Goal: Task Accomplishment & Management: Complete application form

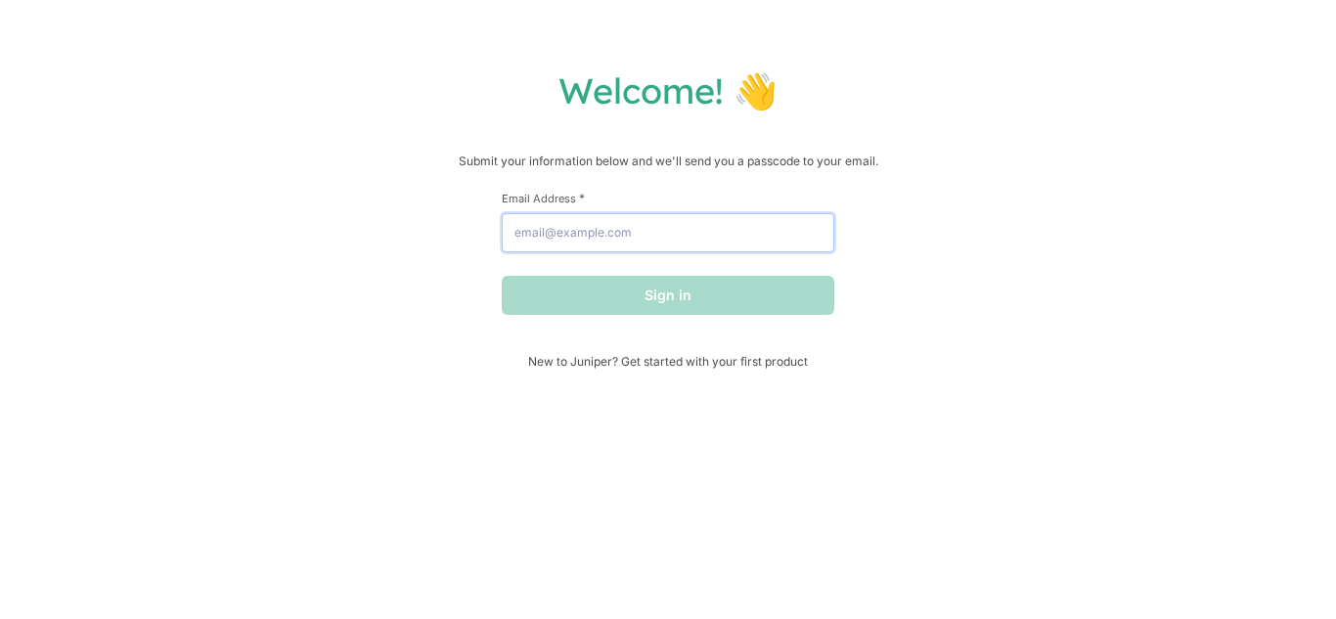
click at [570, 243] on input "Email Address *" at bounding box center [668, 232] width 333 height 39
type input "[EMAIL_ADDRESS][DOMAIN_NAME]"
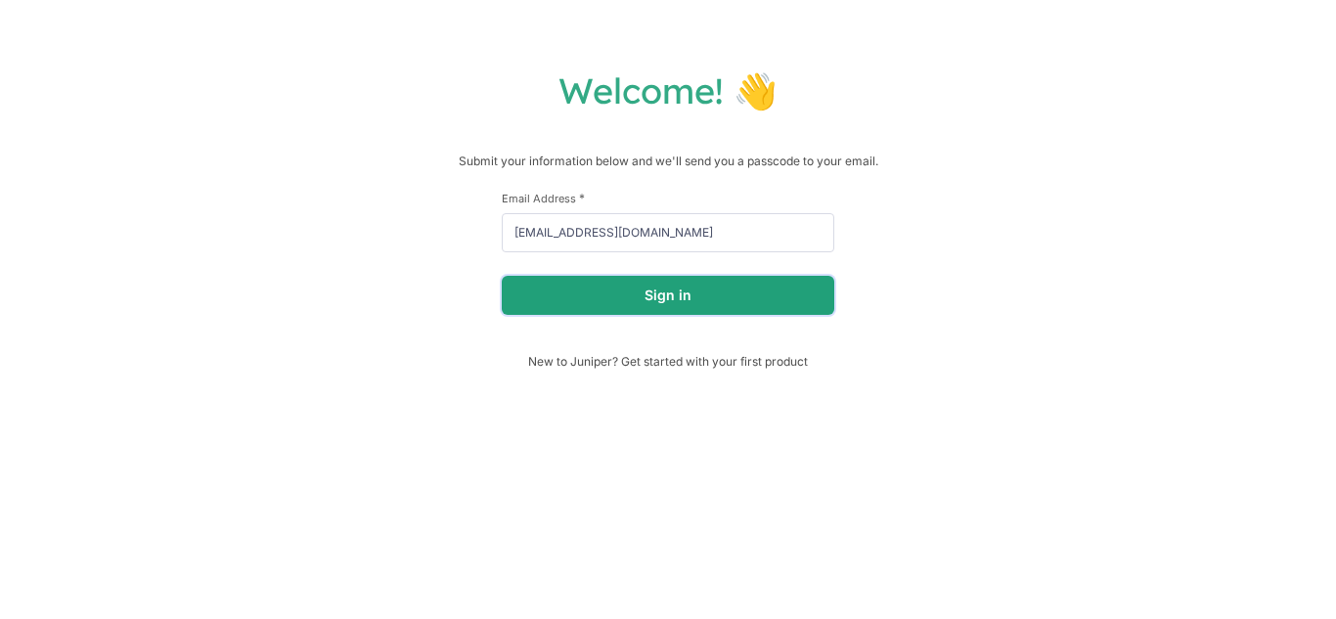
click at [600, 307] on button "Sign in" at bounding box center [668, 295] width 333 height 39
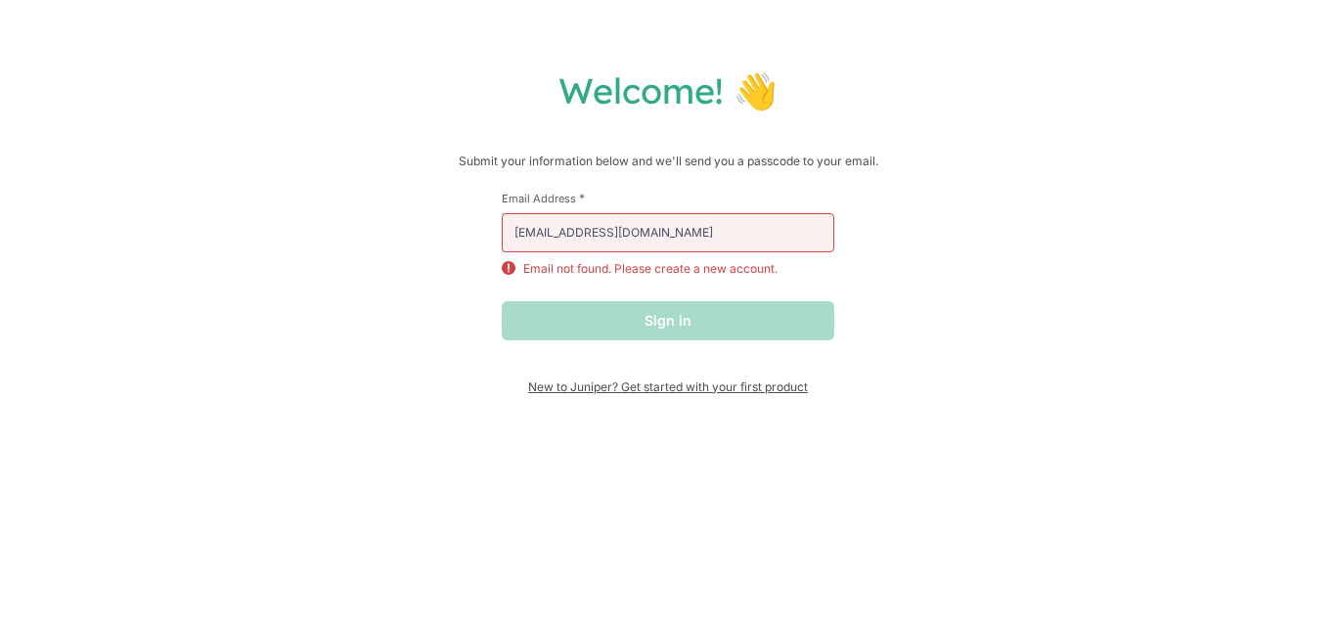
click at [586, 388] on span "New to Juniper? Get started with your first product" at bounding box center [668, 386] width 333 height 15
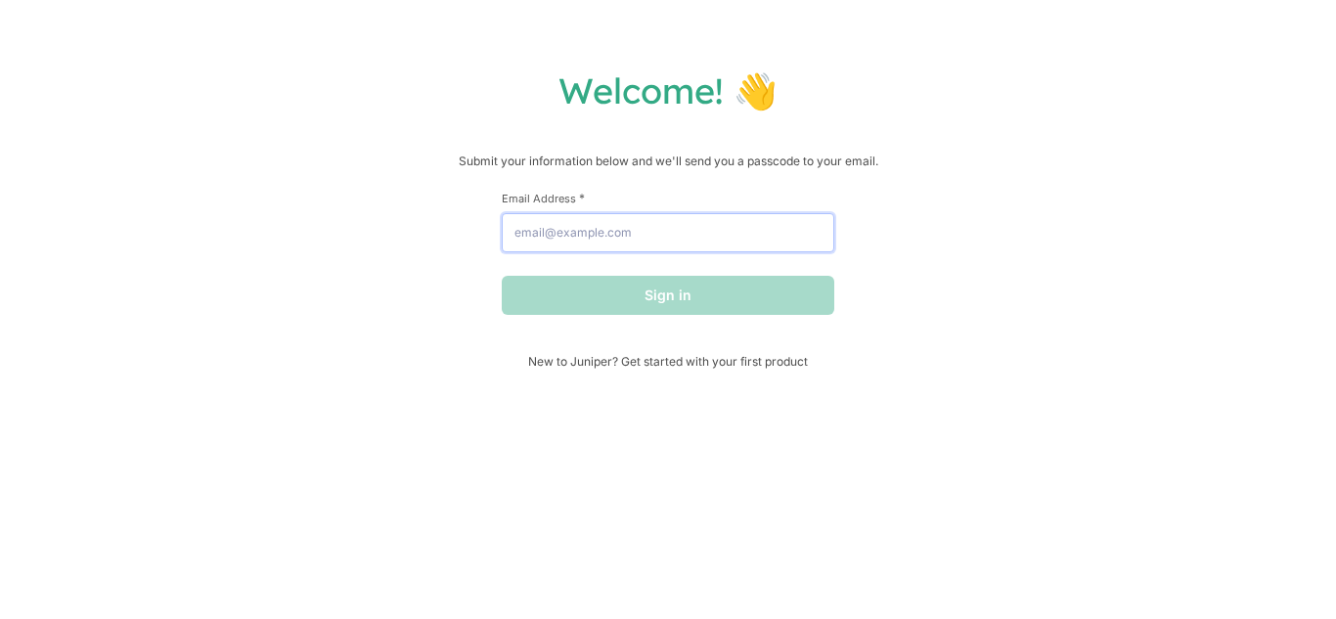
click at [679, 236] on input "Email Address *" at bounding box center [668, 232] width 333 height 39
type input "[EMAIL_ADDRESS][DOMAIN_NAME]"
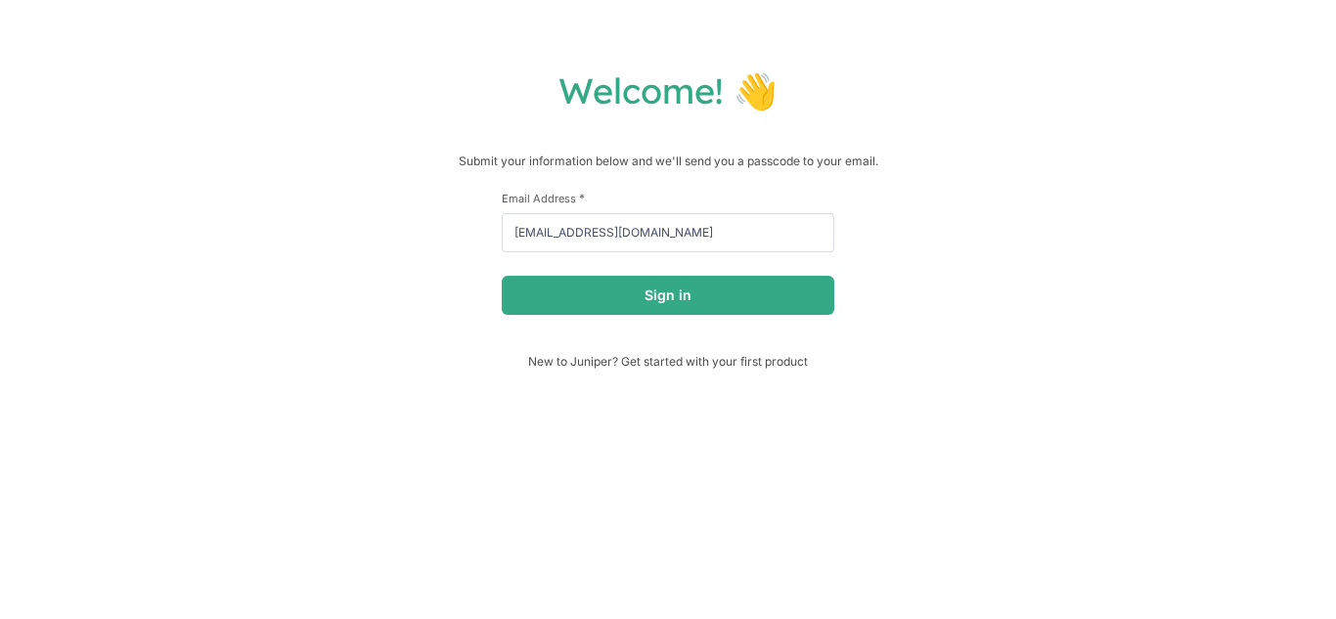
click at [592, 321] on div "First Name * Last Name * Email Address * uchiashisui563@gmail.com Sign in" at bounding box center [668, 272] width 333 height 163
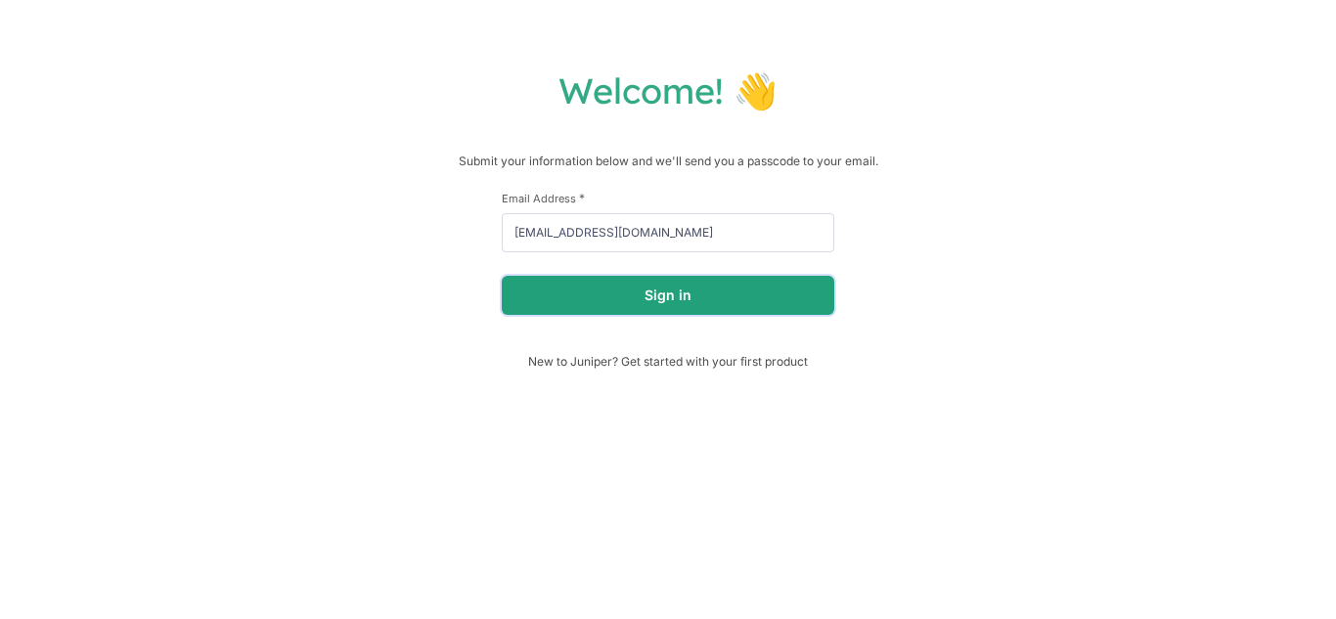
click at [601, 305] on button "Sign in" at bounding box center [668, 295] width 333 height 39
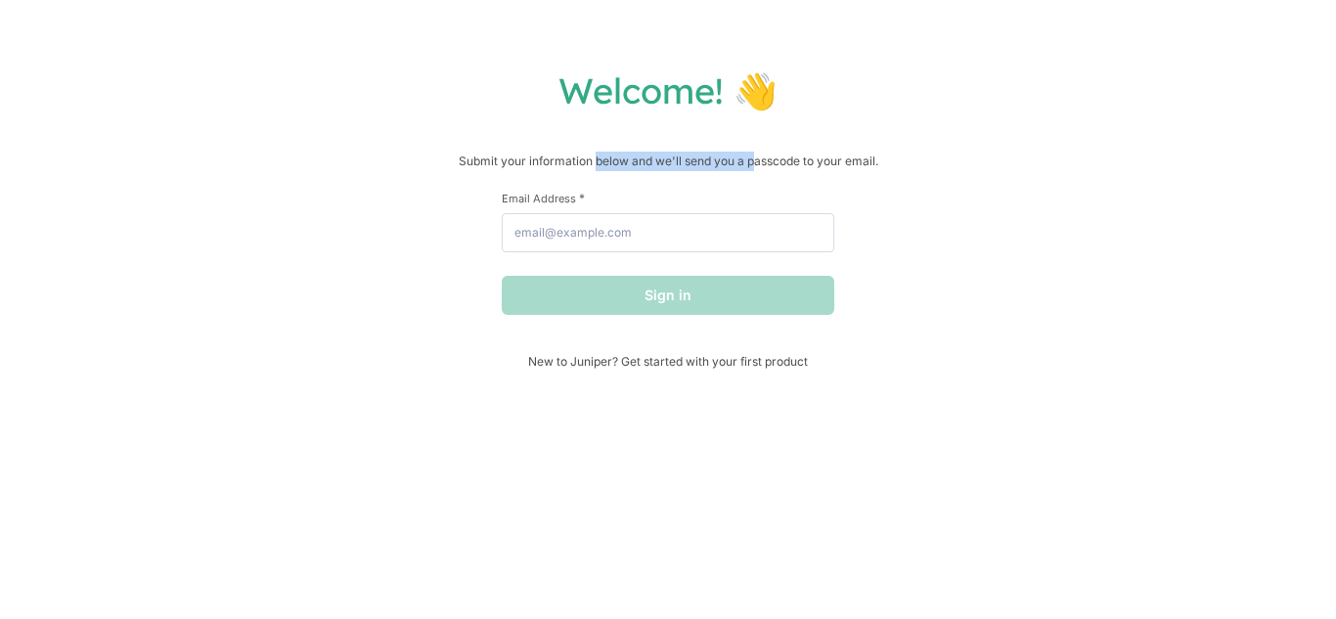
drag, startPoint x: 594, startPoint y: 167, endPoint x: 752, endPoint y: 171, distance: 158.5
click at [752, 171] on p "Submit your information below and we'll send you a passcode to your email." at bounding box center [668, 162] width 1297 height 20
click at [691, 363] on span "New to Juniper? Get started with your first product" at bounding box center [668, 361] width 333 height 15
